Goal: Task Accomplishment & Management: Use online tool/utility

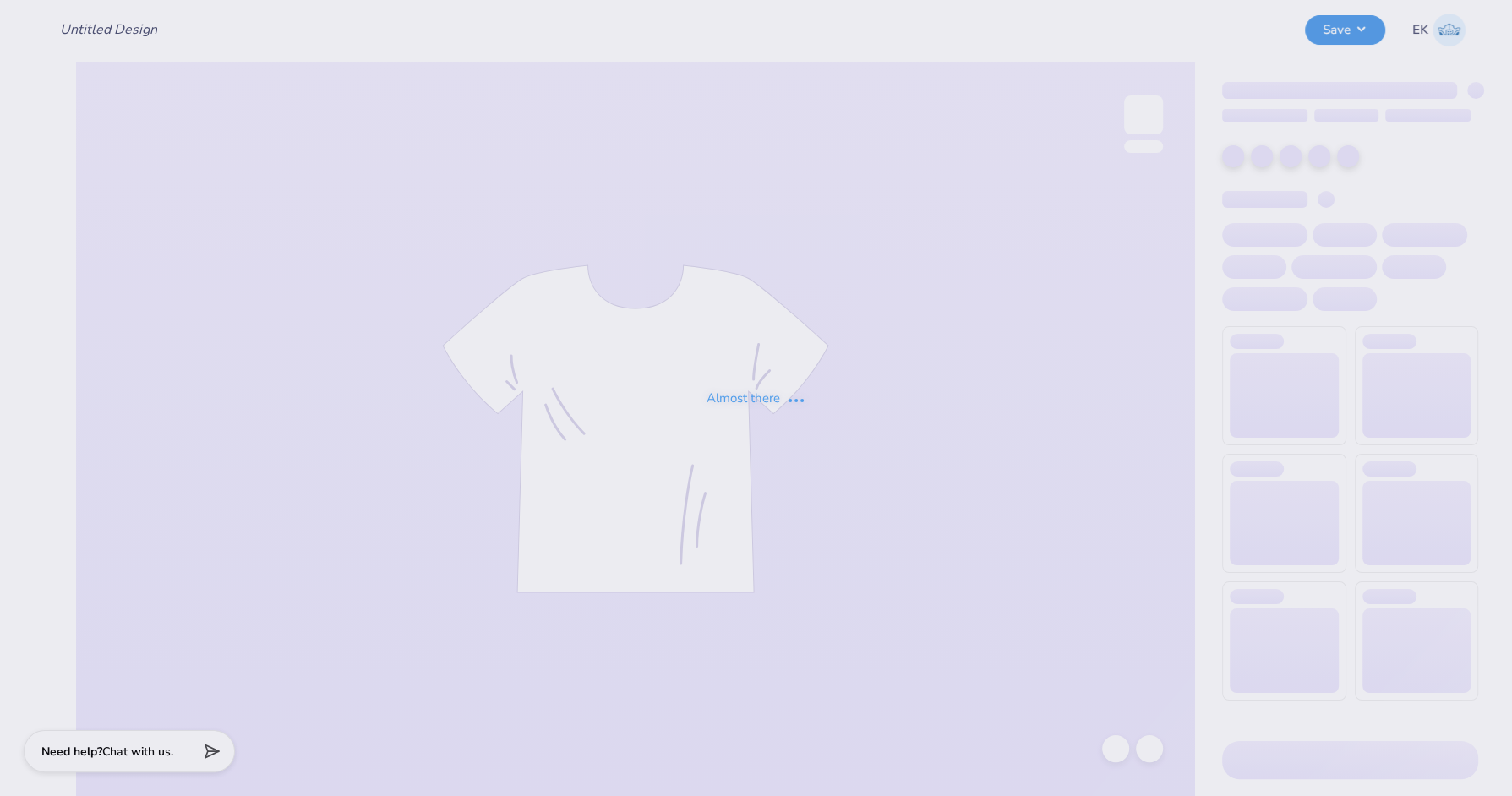
type input "senior shirts 2026"
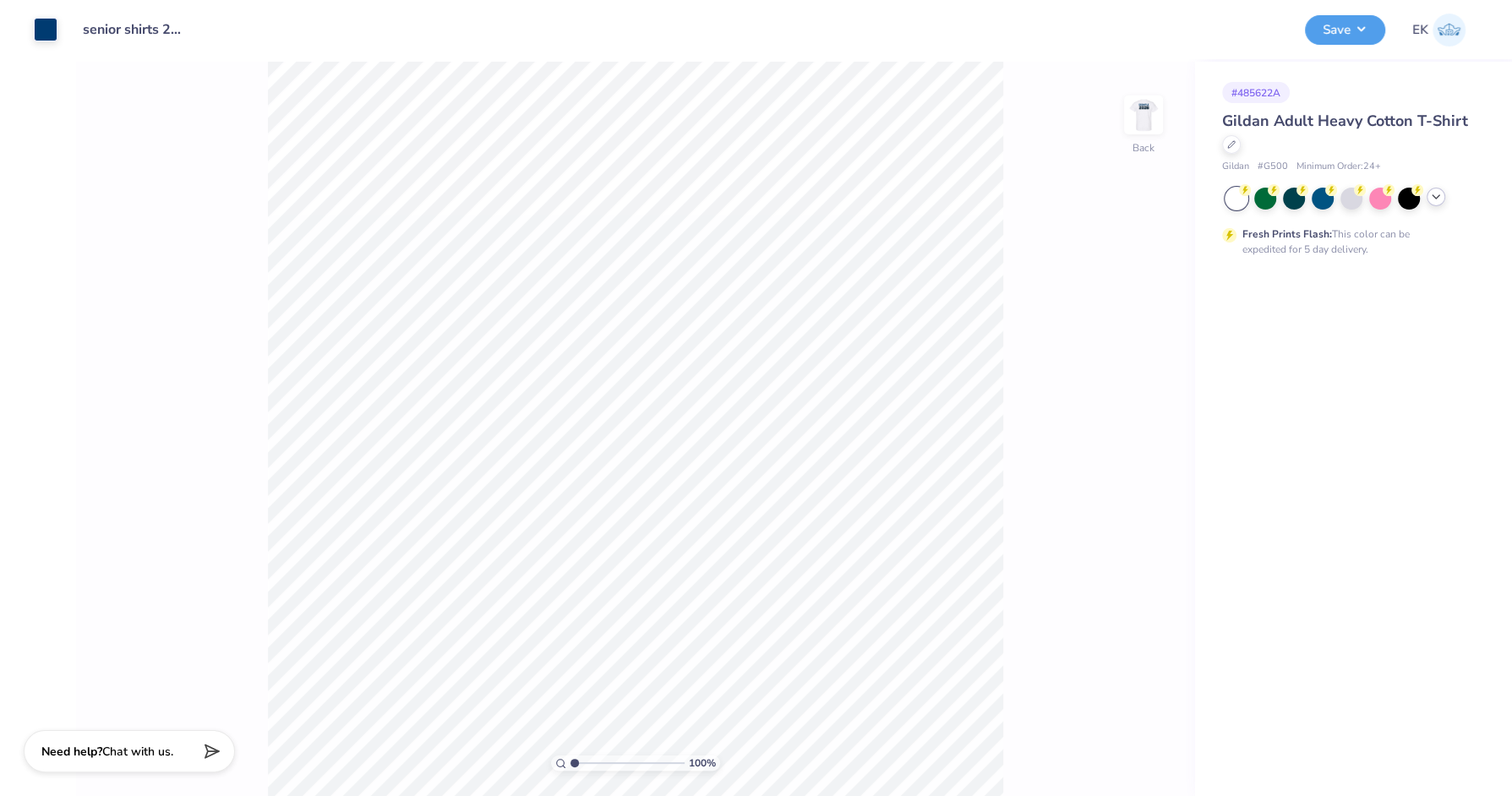
click at [1442, 193] on icon at bounding box center [1436, 197] width 14 height 14
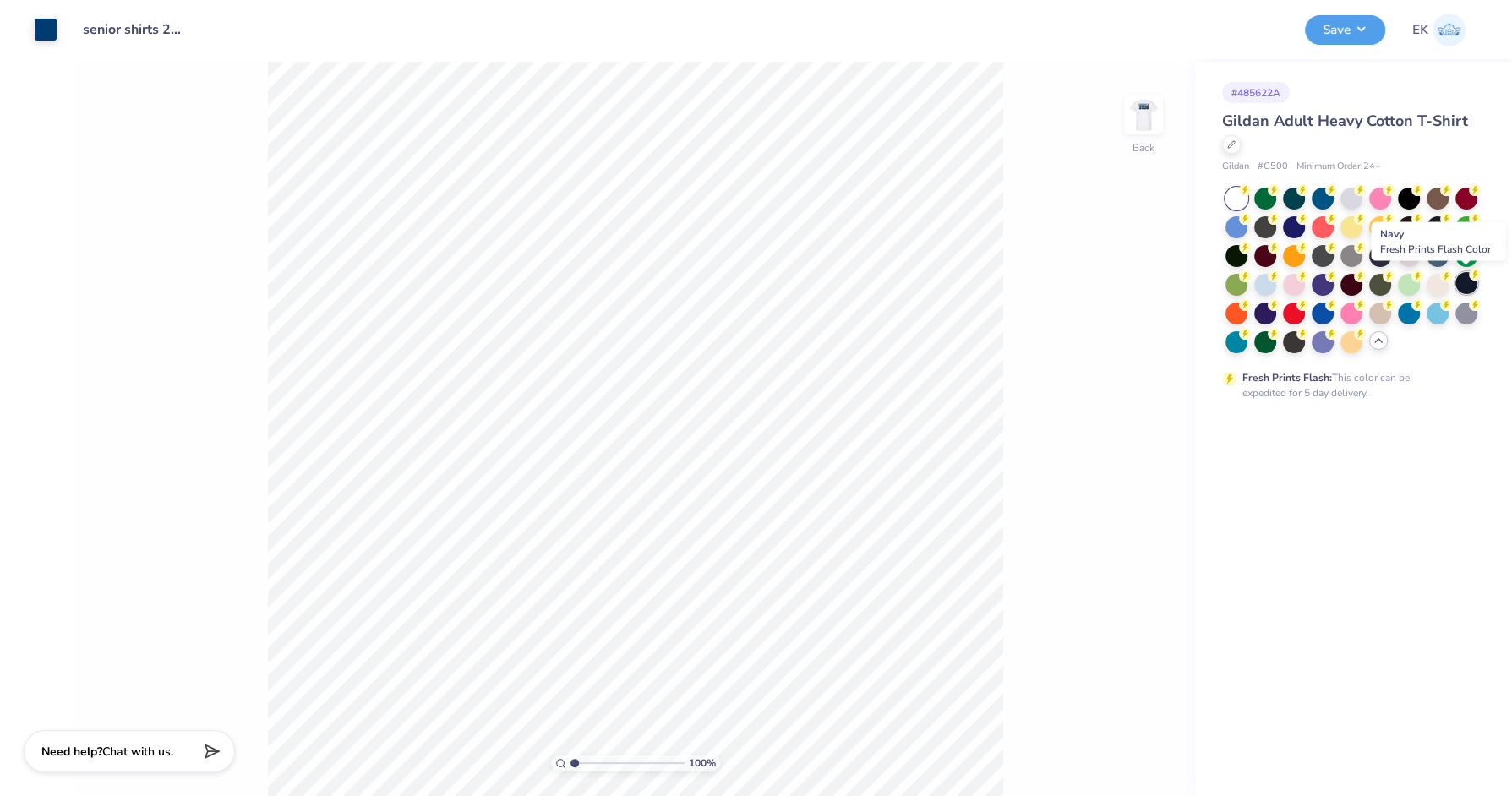
click at [1463, 278] on div at bounding box center [1467, 283] width 22 height 22
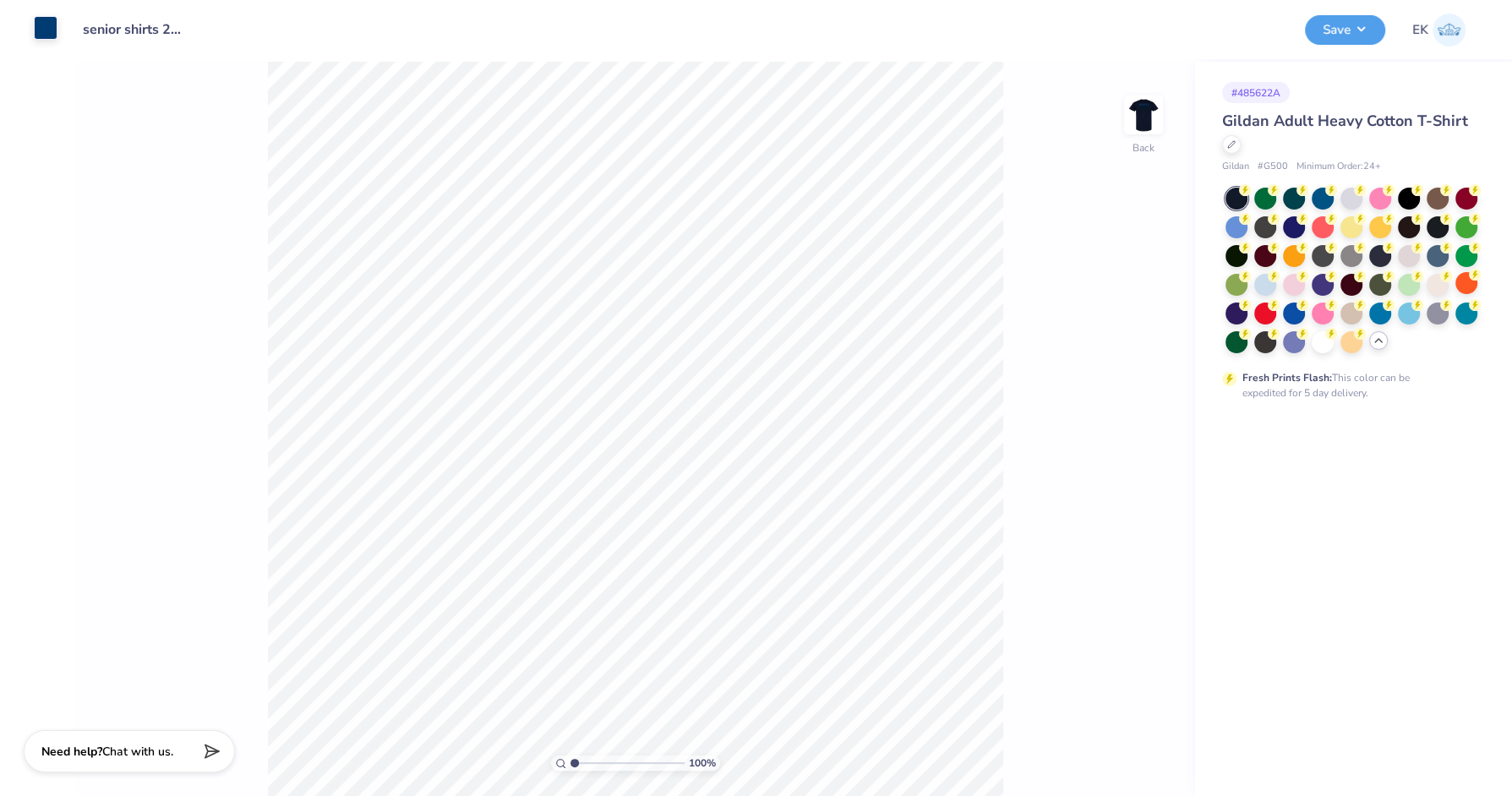
click at [41, 30] on div at bounding box center [45, 28] width 24 height 24
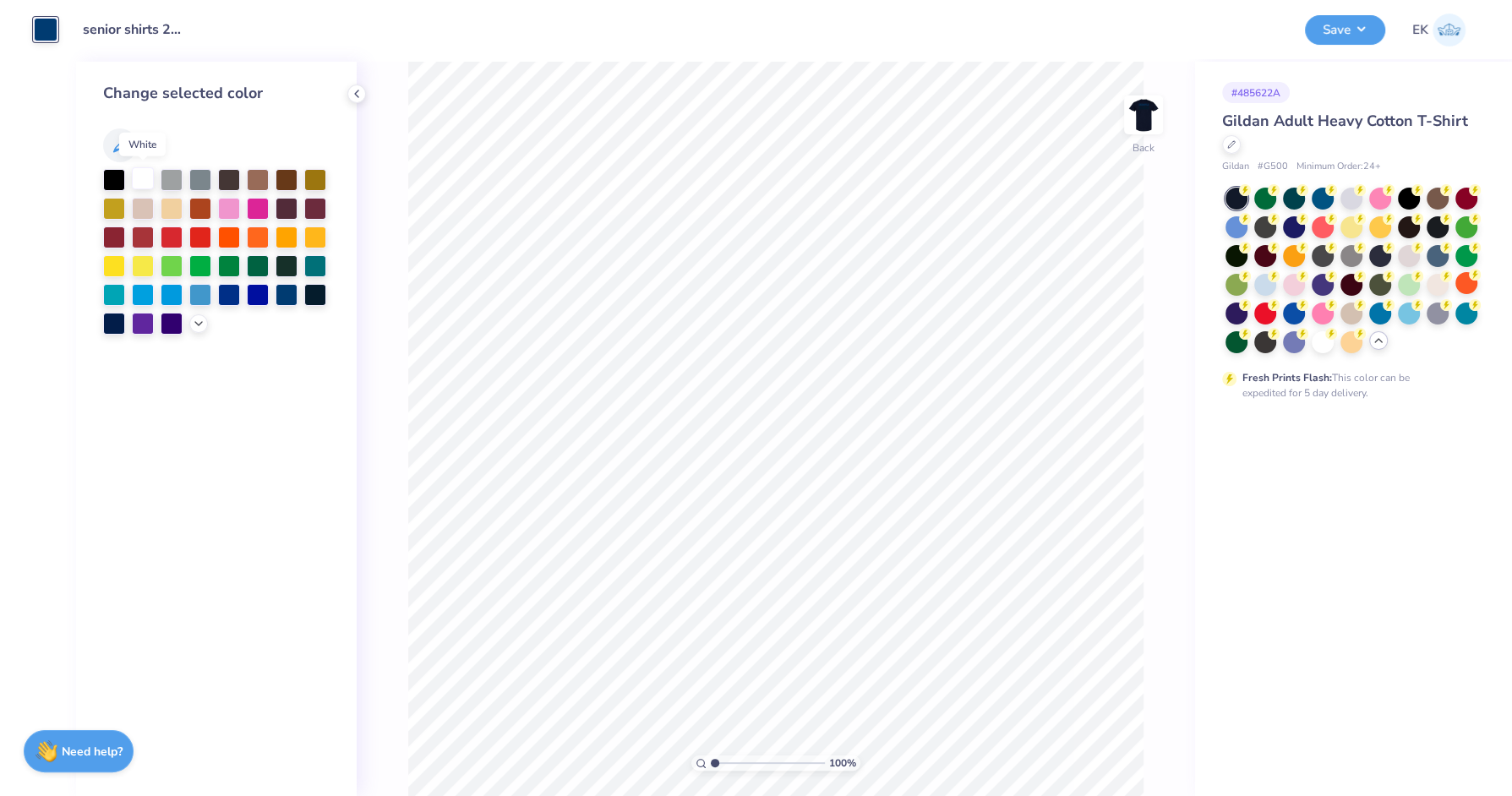
click at [142, 176] on div at bounding box center [143, 178] width 22 height 22
click at [1149, 116] on img at bounding box center [1144, 114] width 68 height 68
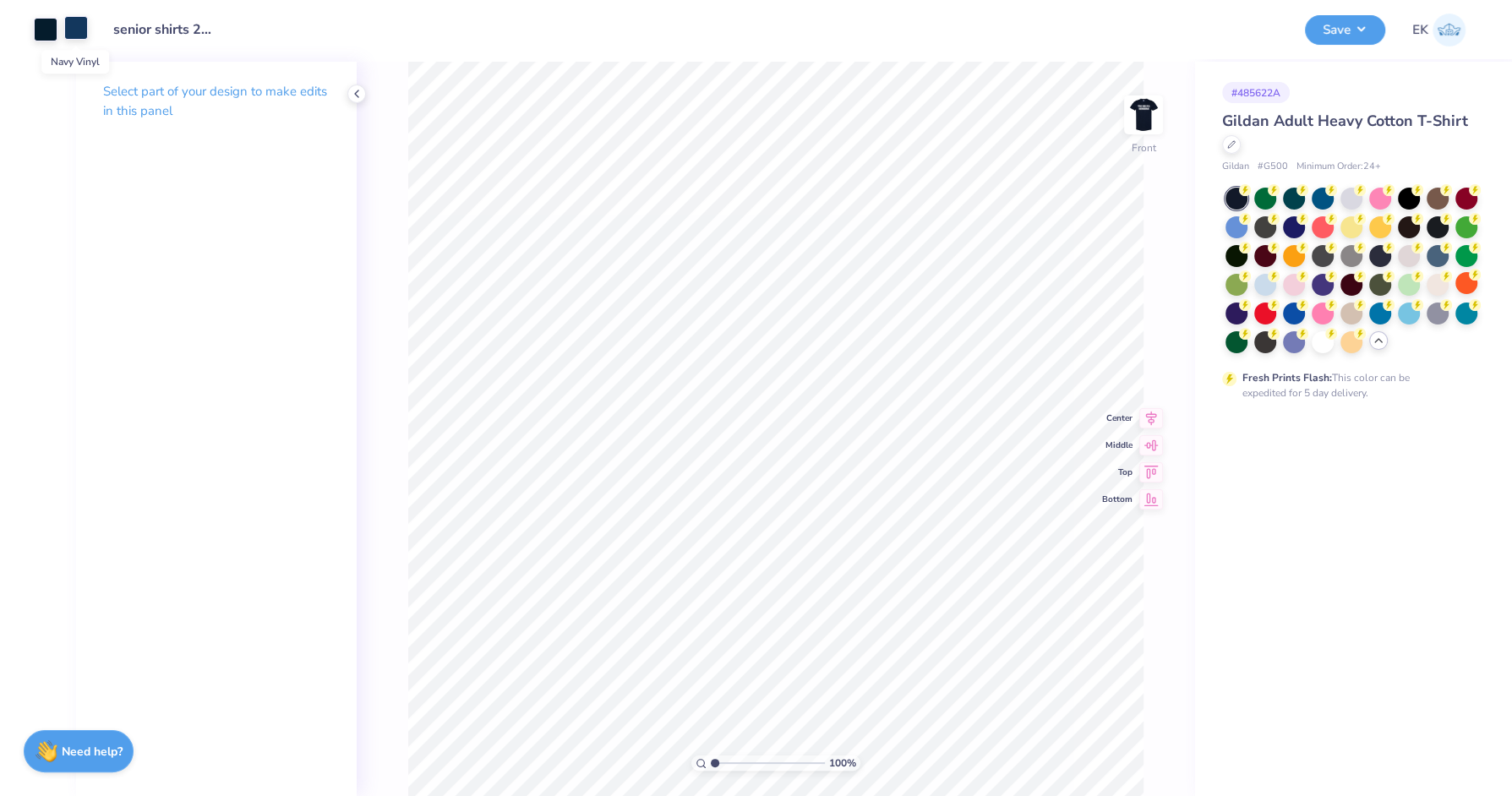
click at [75, 27] on div at bounding box center [76, 28] width 24 height 24
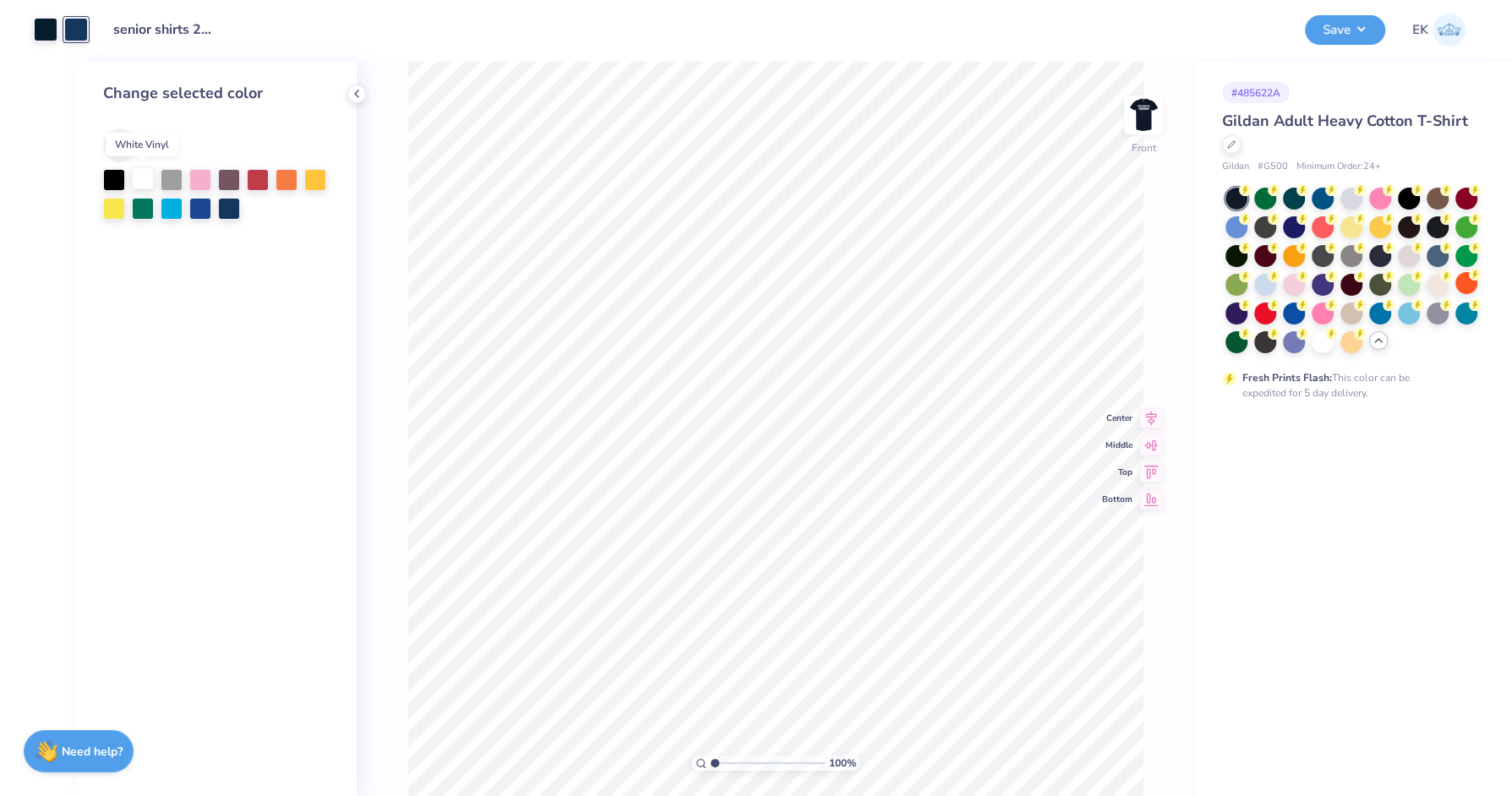
click at [146, 176] on div at bounding box center [143, 178] width 22 height 22
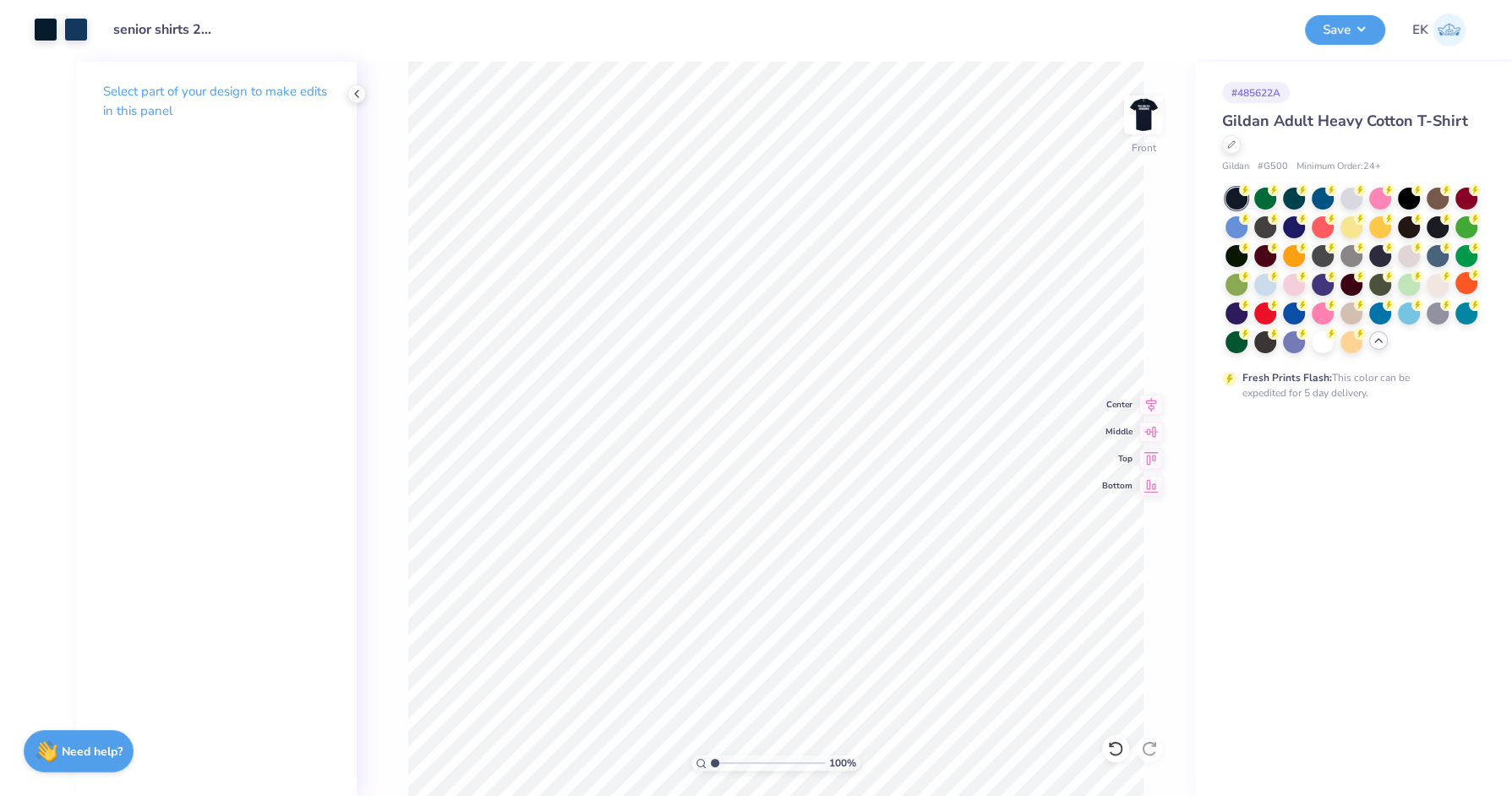
click at [146, 176] on div "Select part of your design to make edits in this panel" at bounding box center [216, 430] width 281 height 735
click at [63, 11] on div "Art colors" at bounding box center [43, 30] width 88 height 59
click at [70, 21] on div at bounding box center [76, 28] width 24 height 24
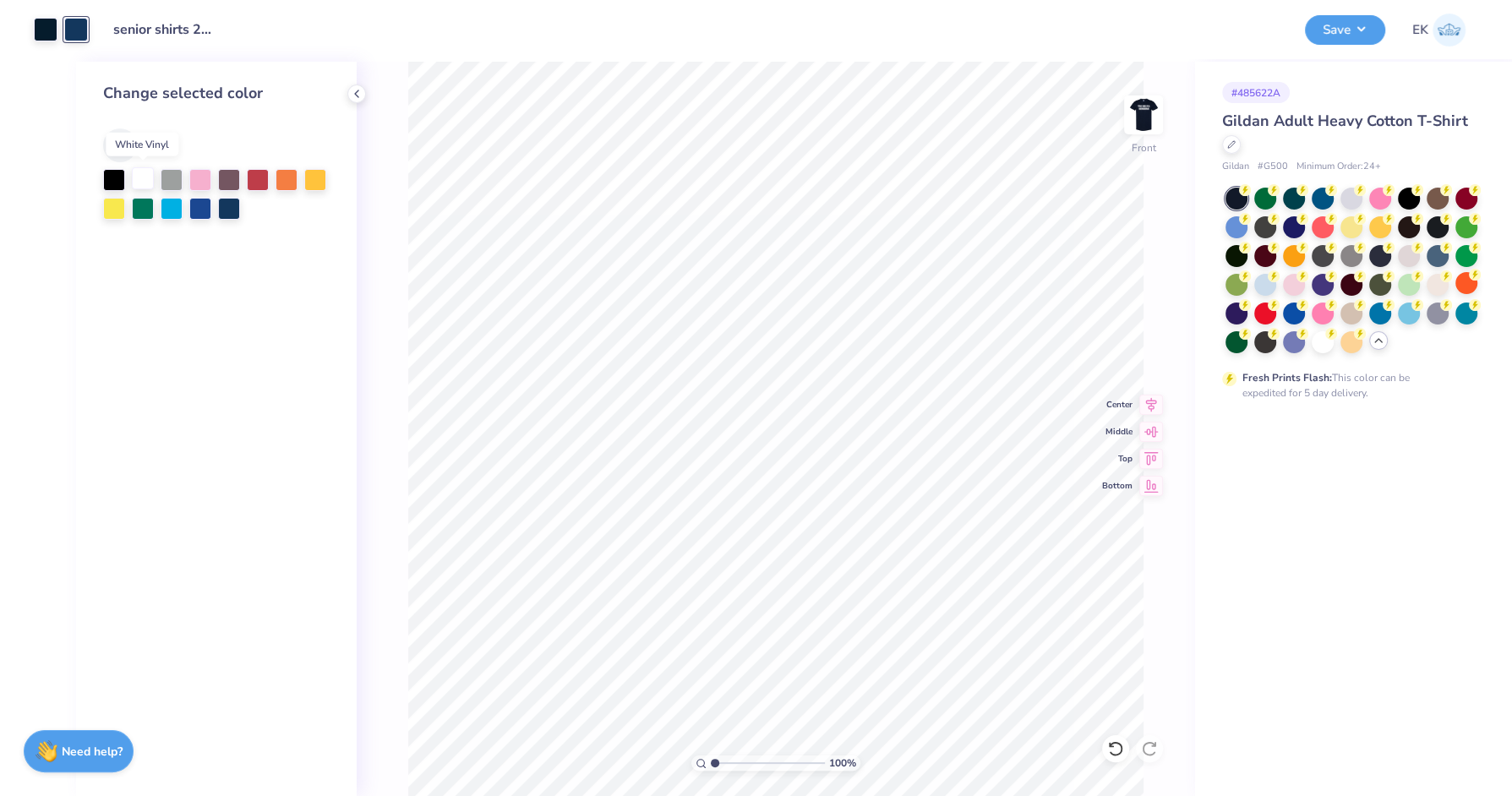
click at [132, 167] on div at bounding box center [143, 178] width 22 height 22
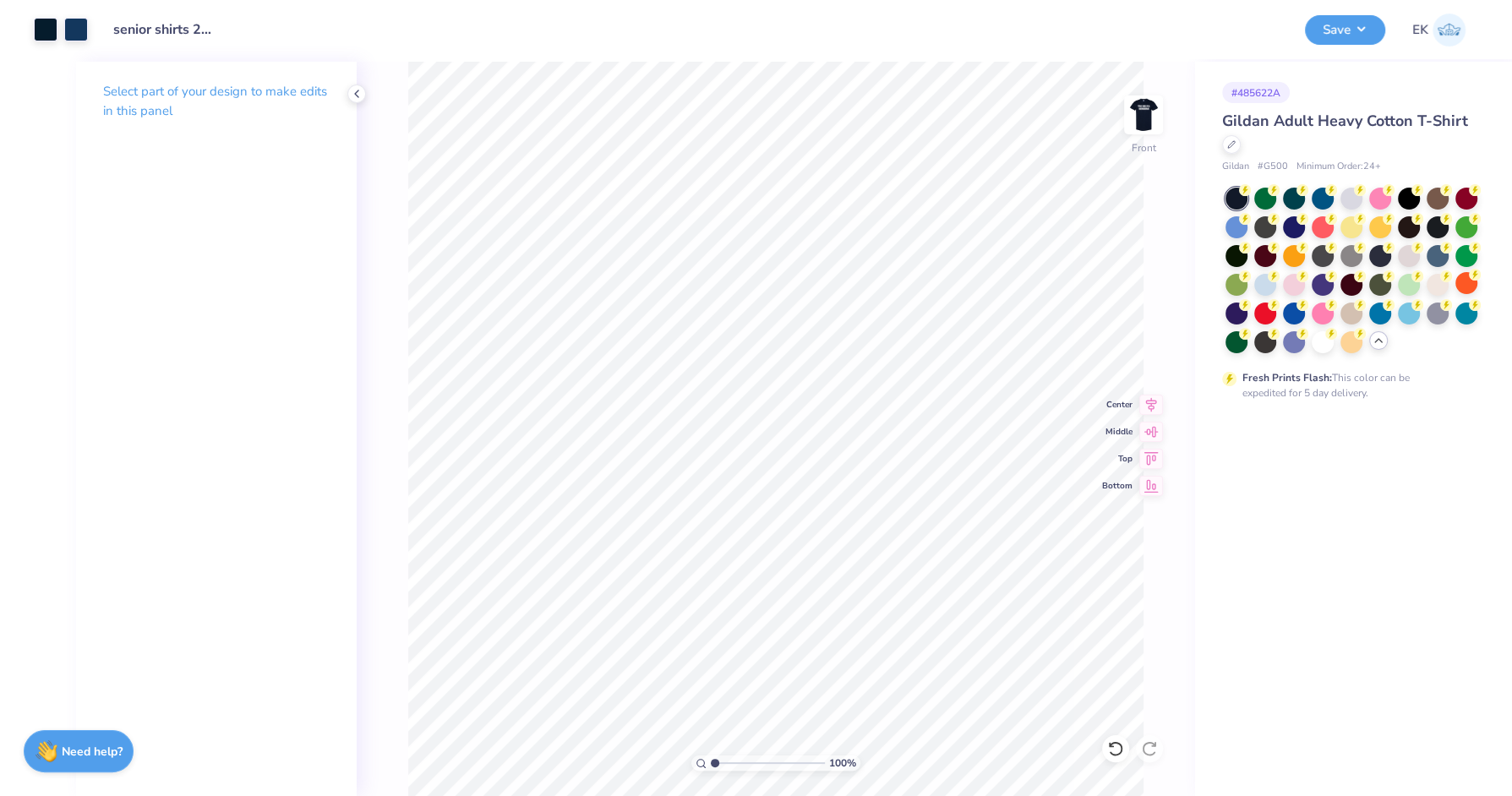
click at [137, 174] on div "Select part of your design to make edits in this panel" at bounding box center [216, 430] width 281 height 735
click at [41, 27] on div at bounding box center [45, 28] width 24 height 24
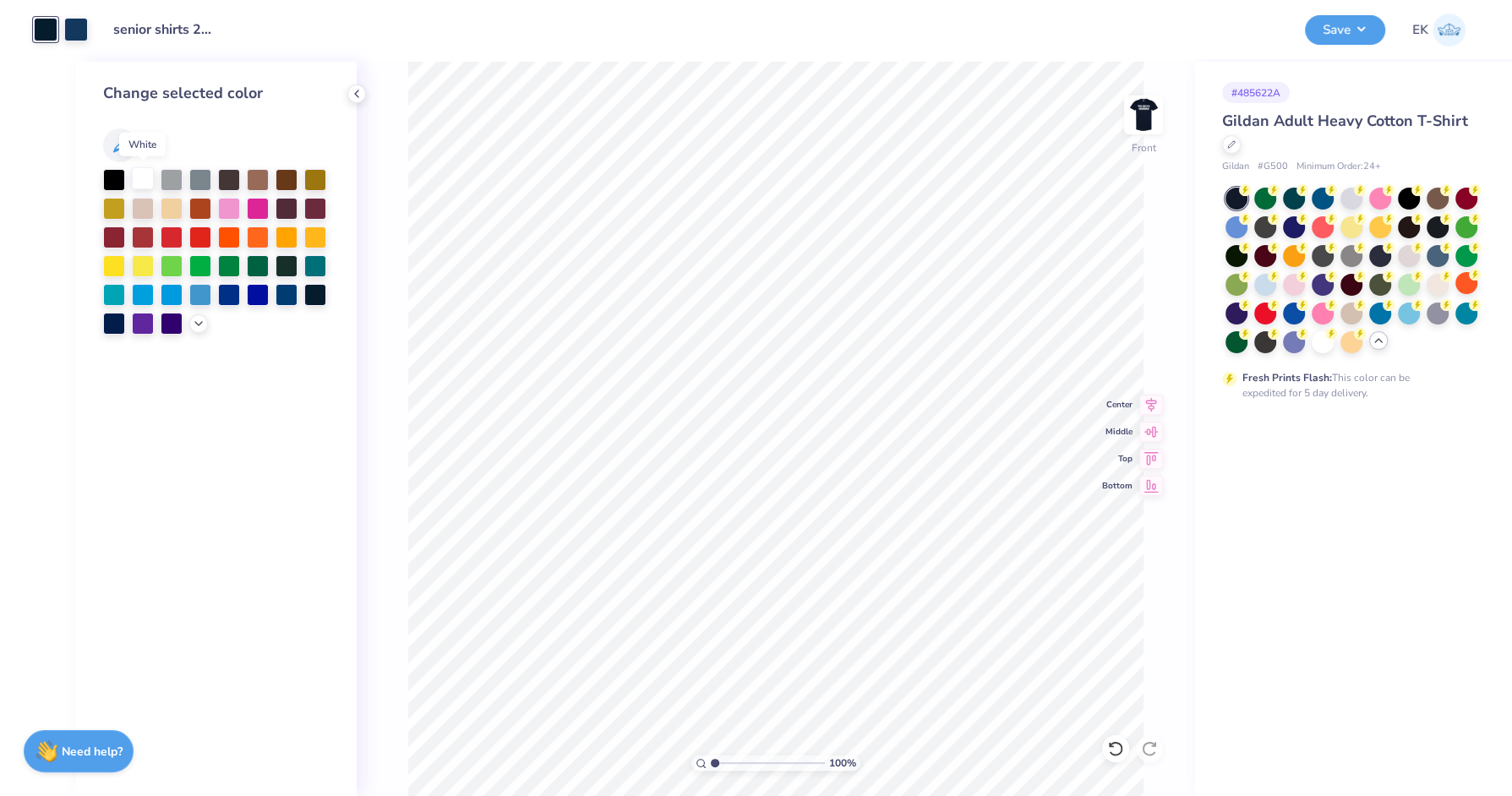
click at [142, 179] on div at bounding box center [143, 178] width 22 height 22
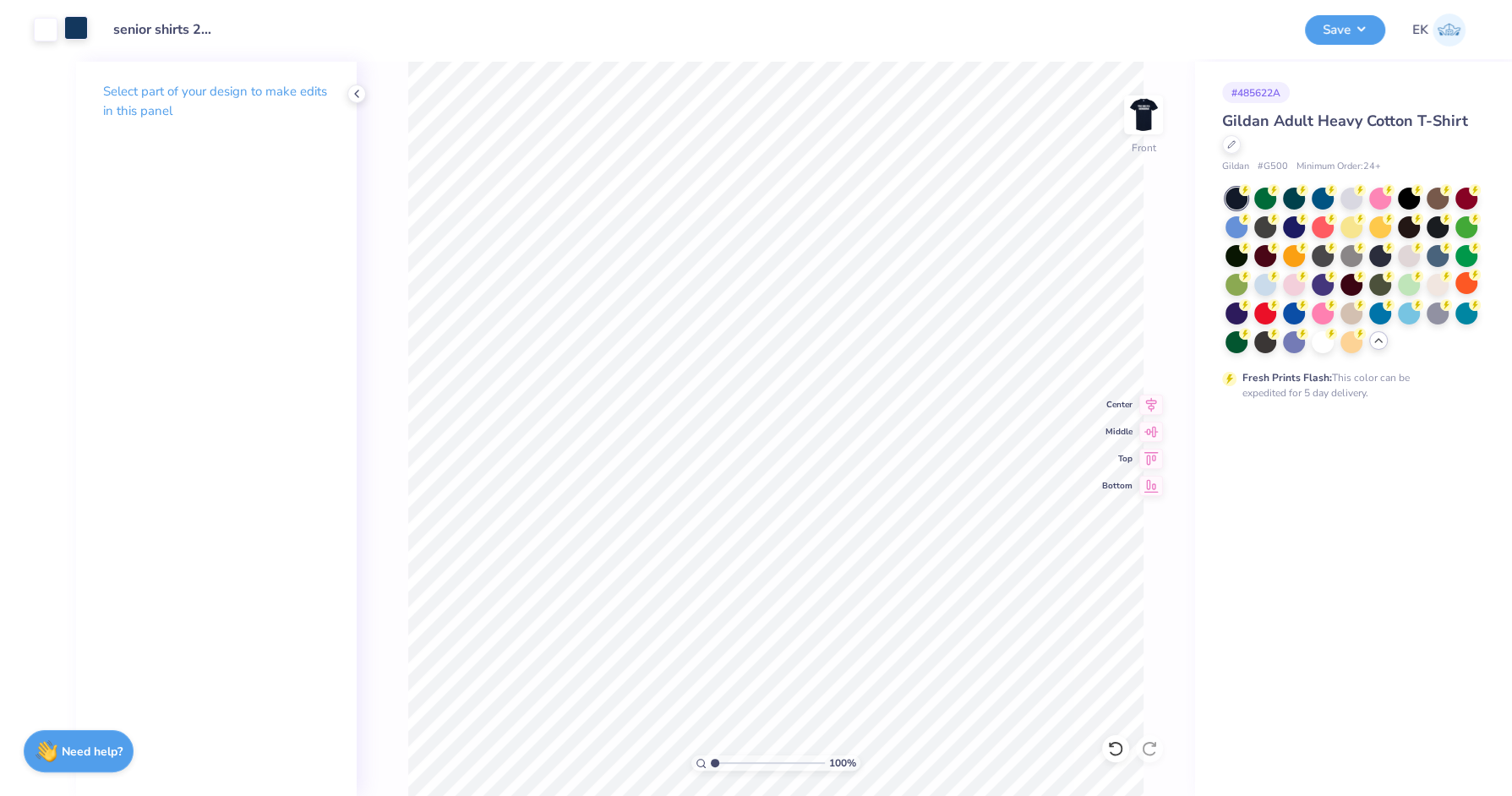
click at [65, 27] on div at bounding box center [76, 28] width 24 height 24
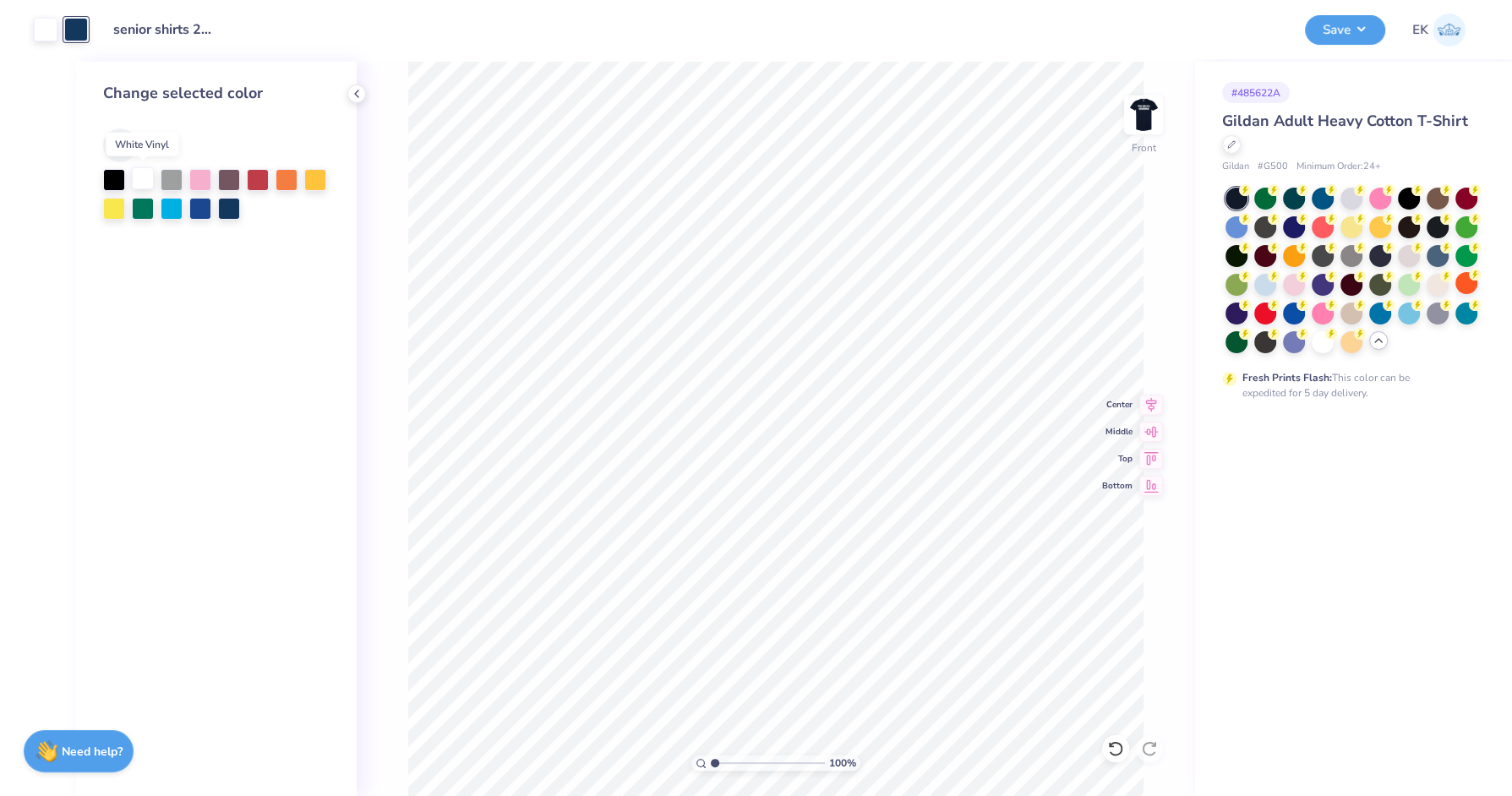
click at [144, 176] on div at bounding box center [143, 178] width 22 height 22
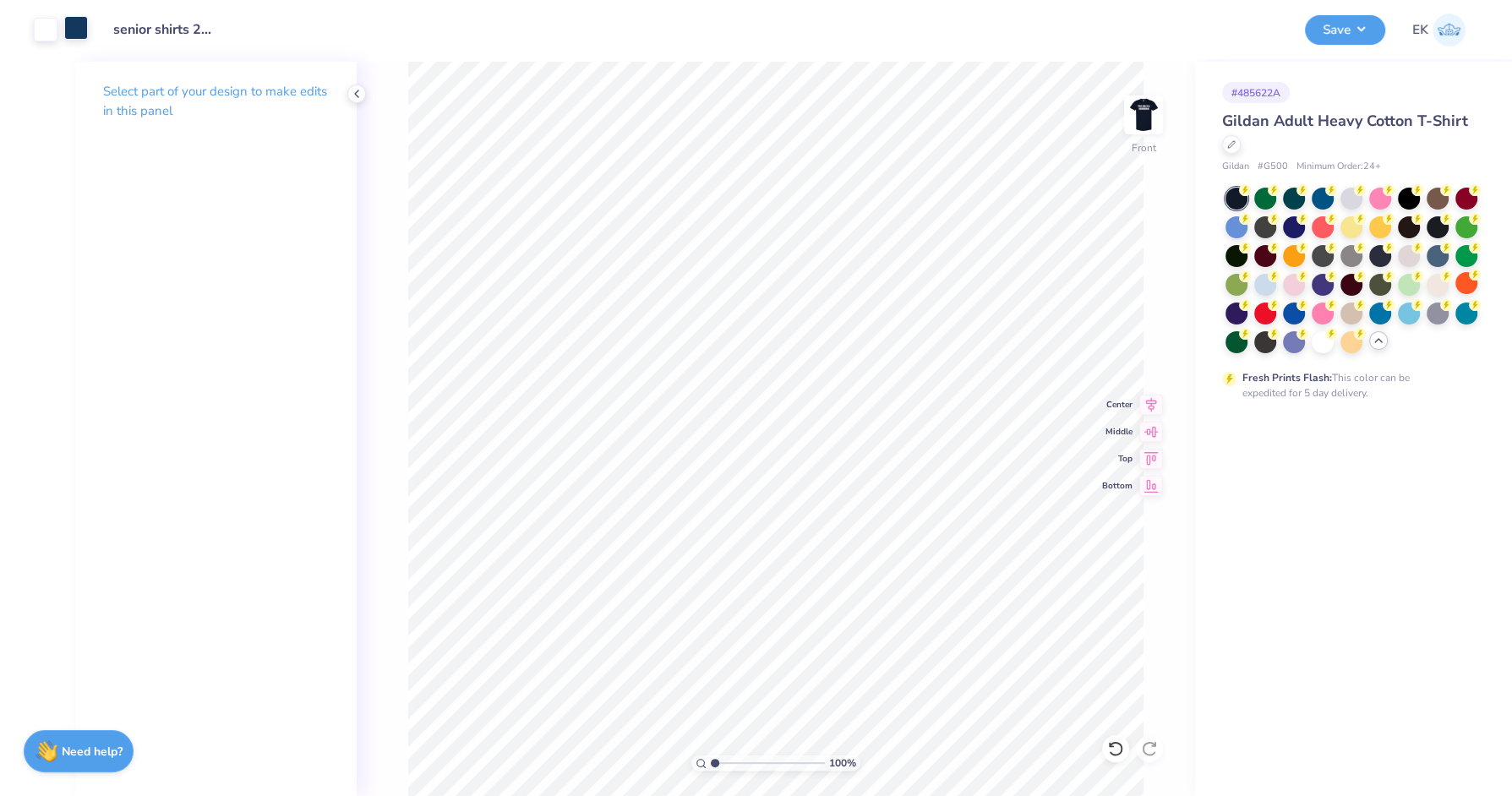
click at [78, 33] on div at bounding box center [76, 28] width 24 height 24
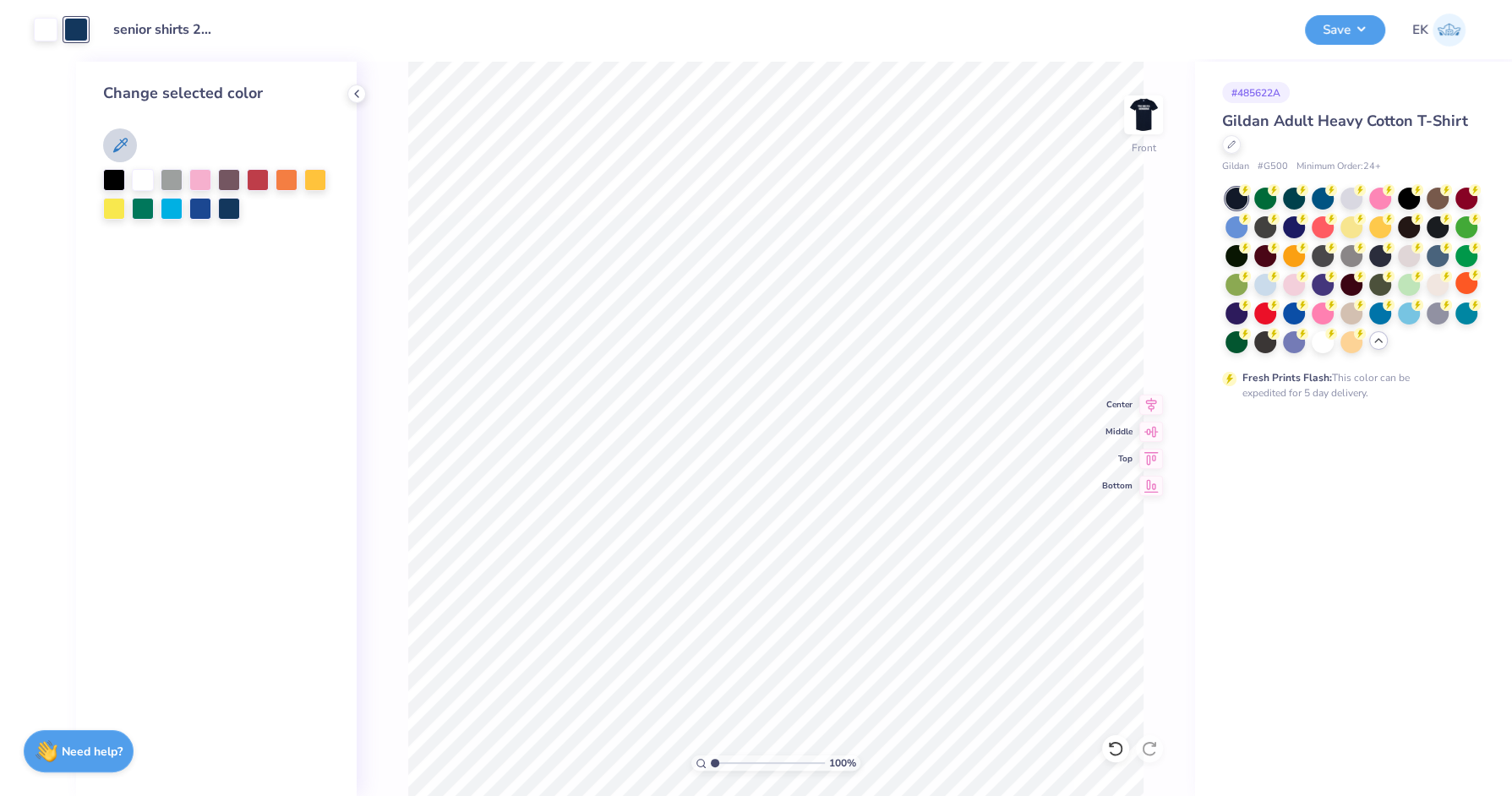
click at [128, 152] on icon at bounding box center [120, 145] width 21 height 21
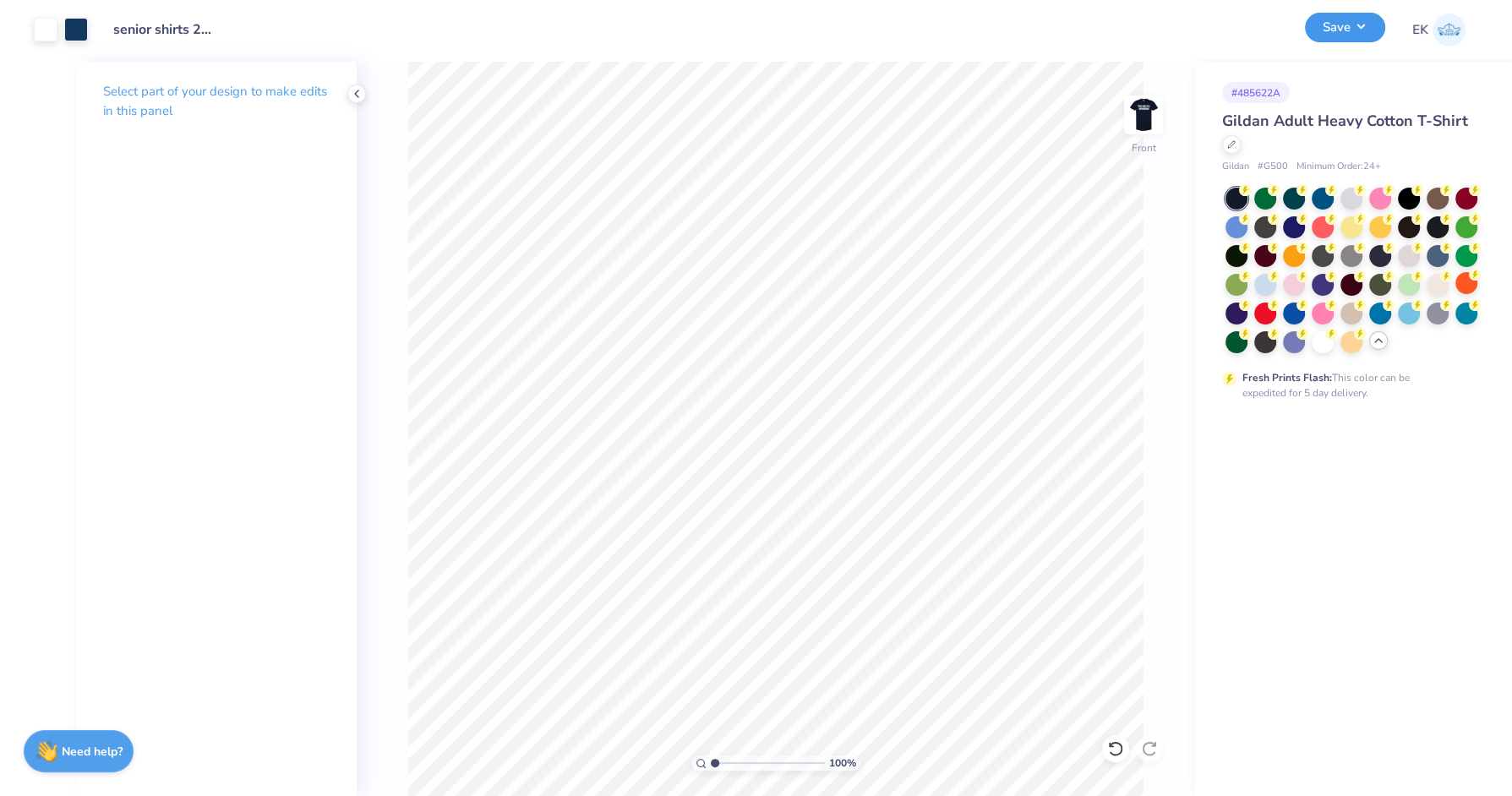
click at [1366, 21] on button "Save" at bounding box center [1346, 28] width 81 height 30
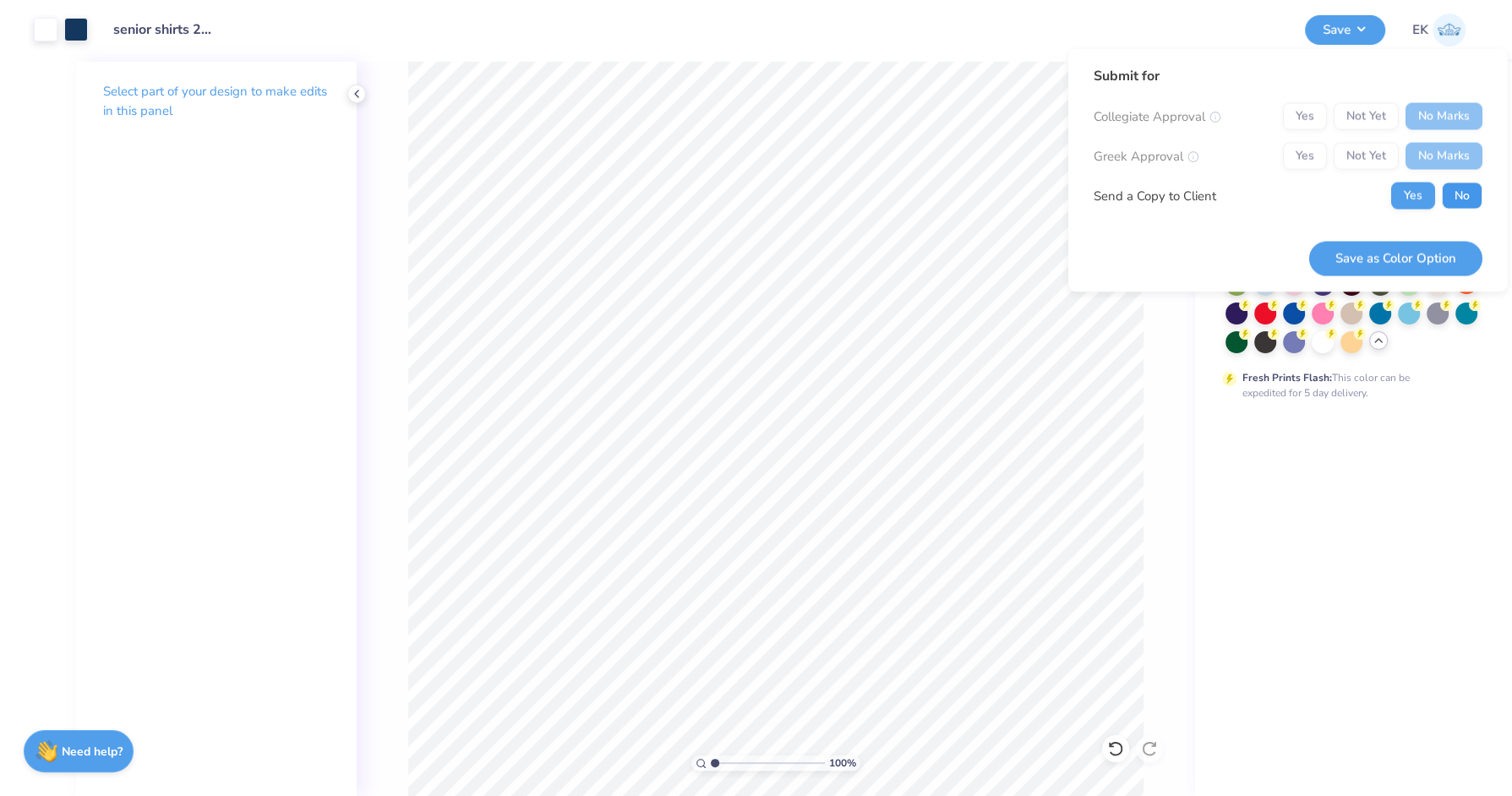
click at [1461, 203] on button "No" at bounding box center [1462, 195] width 40 height 27
click at [1406, 264] on button "Save as Color Option" at bounding box center [1396, 258] width 173 height 34
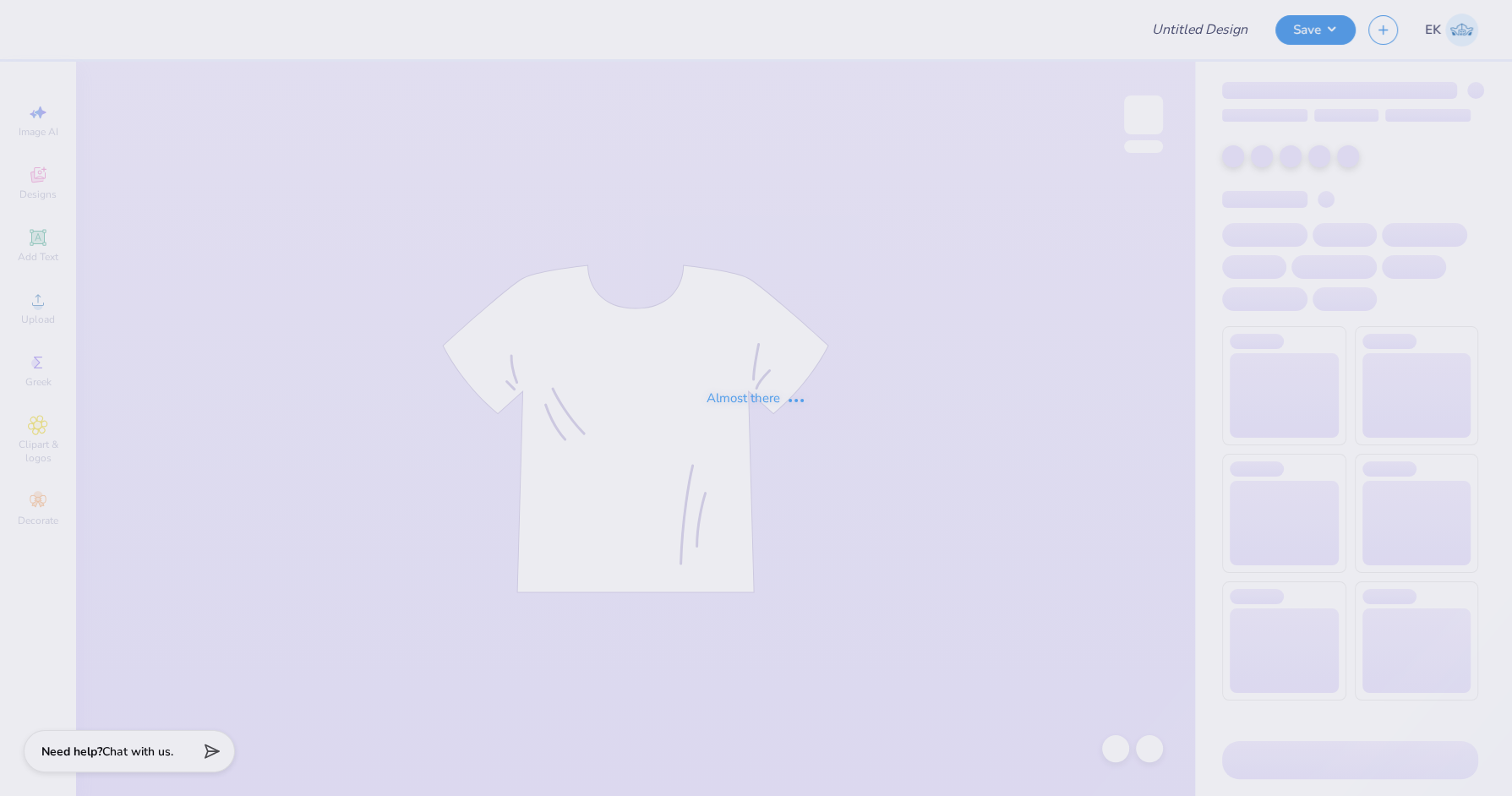
type input "senior shirts 2026"
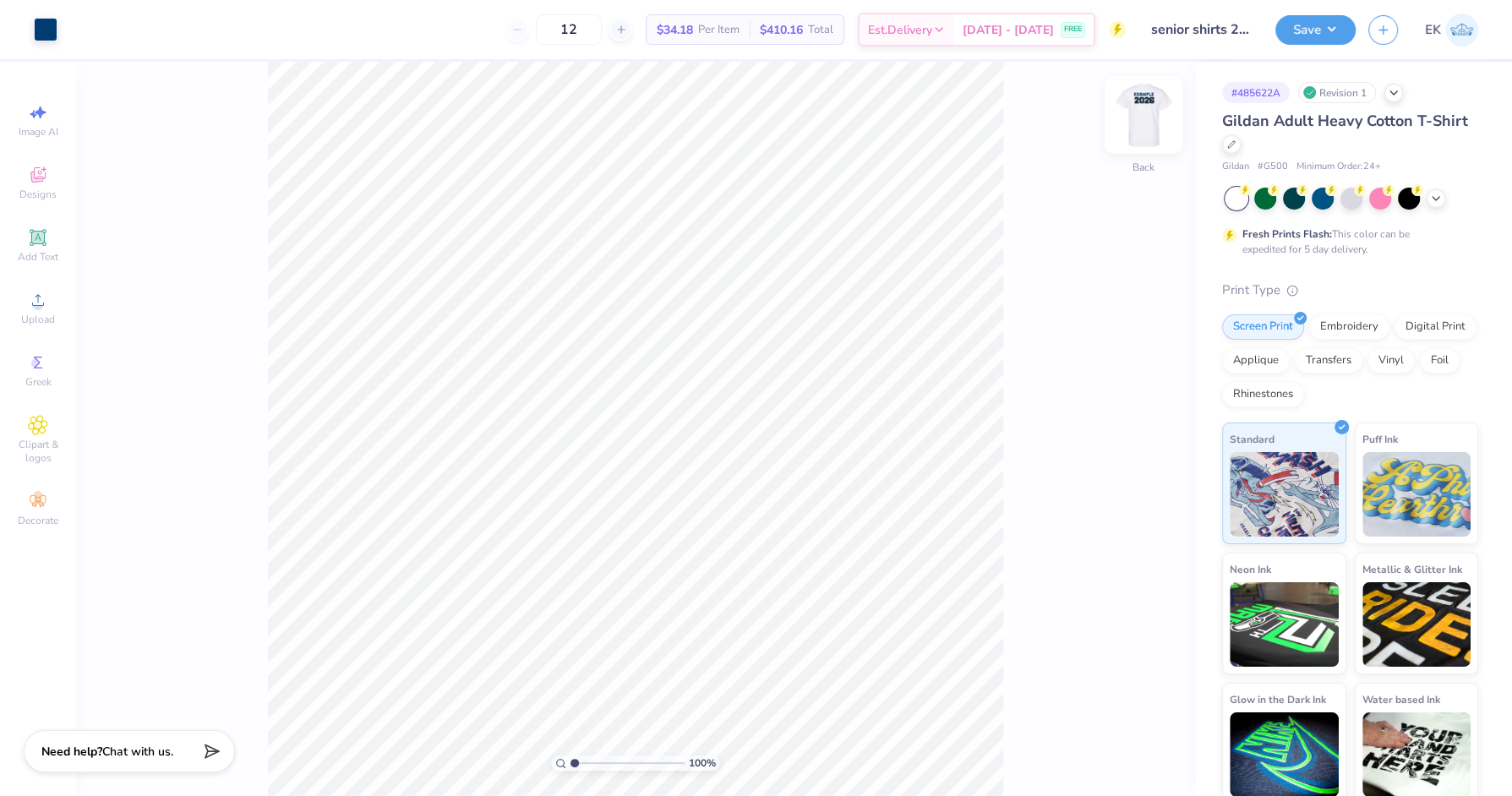
click at [1158, 126] on img at bounding box center [1144, 114] width 68 height 68
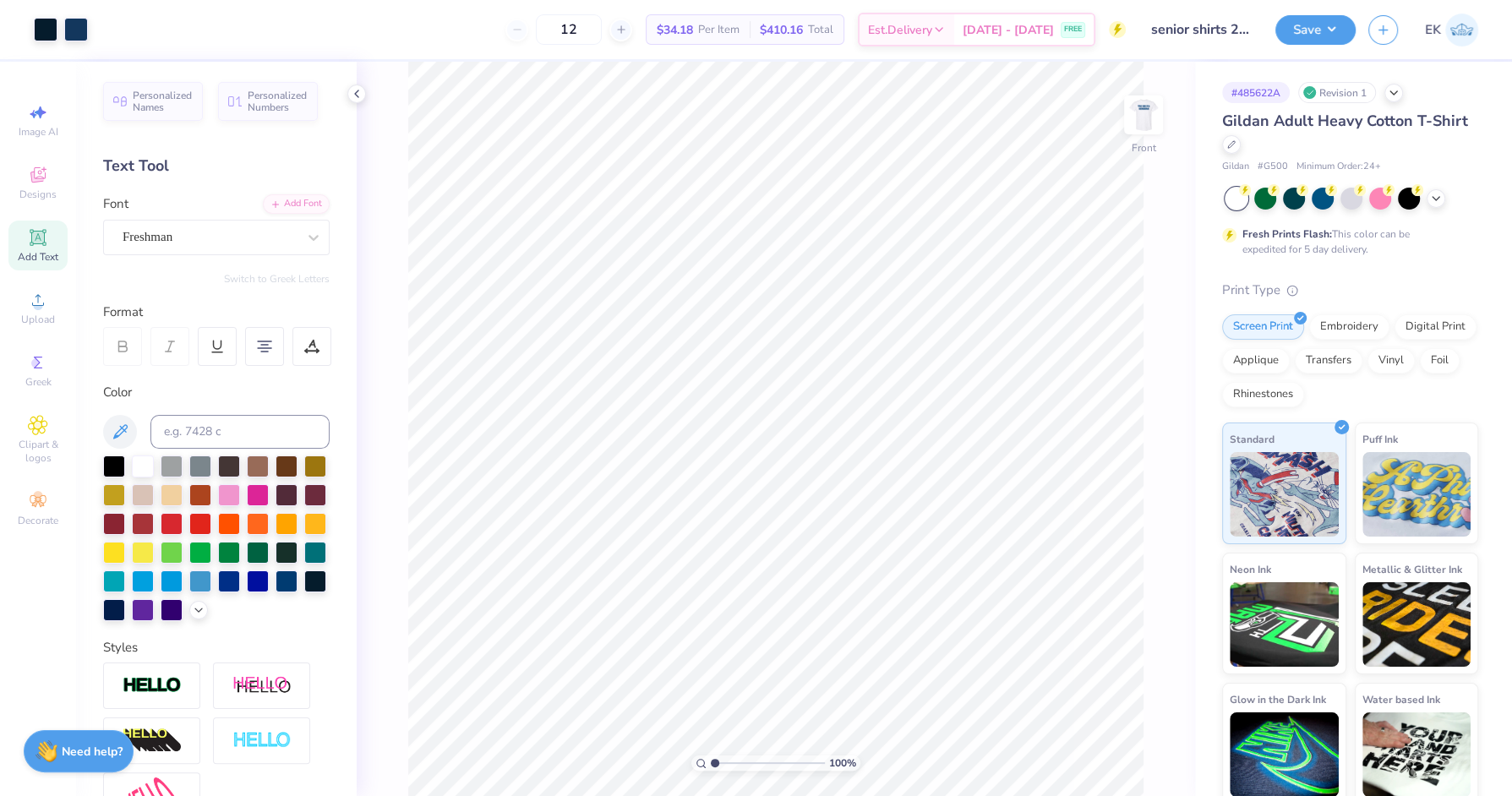
click at [962, 54] on div "Art colors 12 $34.18 Per Item $410.16 Total Est. Delivery [DATE] - [DATE] FREE …" at bounding box center [756, 398] width 1512 height 796
click at [43, 30] on div at bounding box center [45, 28] width 24 height 24
